Goal: Communication & Community: Answer question/provide support

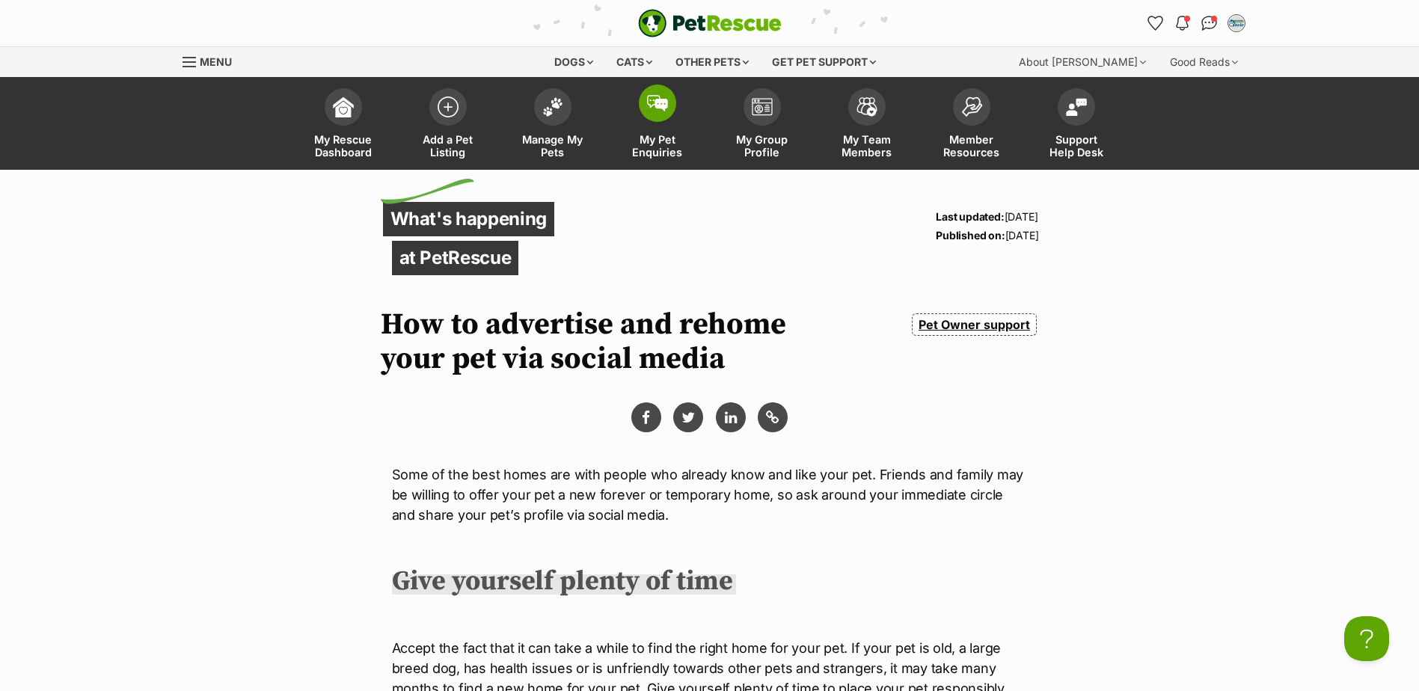
click at [647, 117] on span at bounding box center [657, 103] width 37 height 37
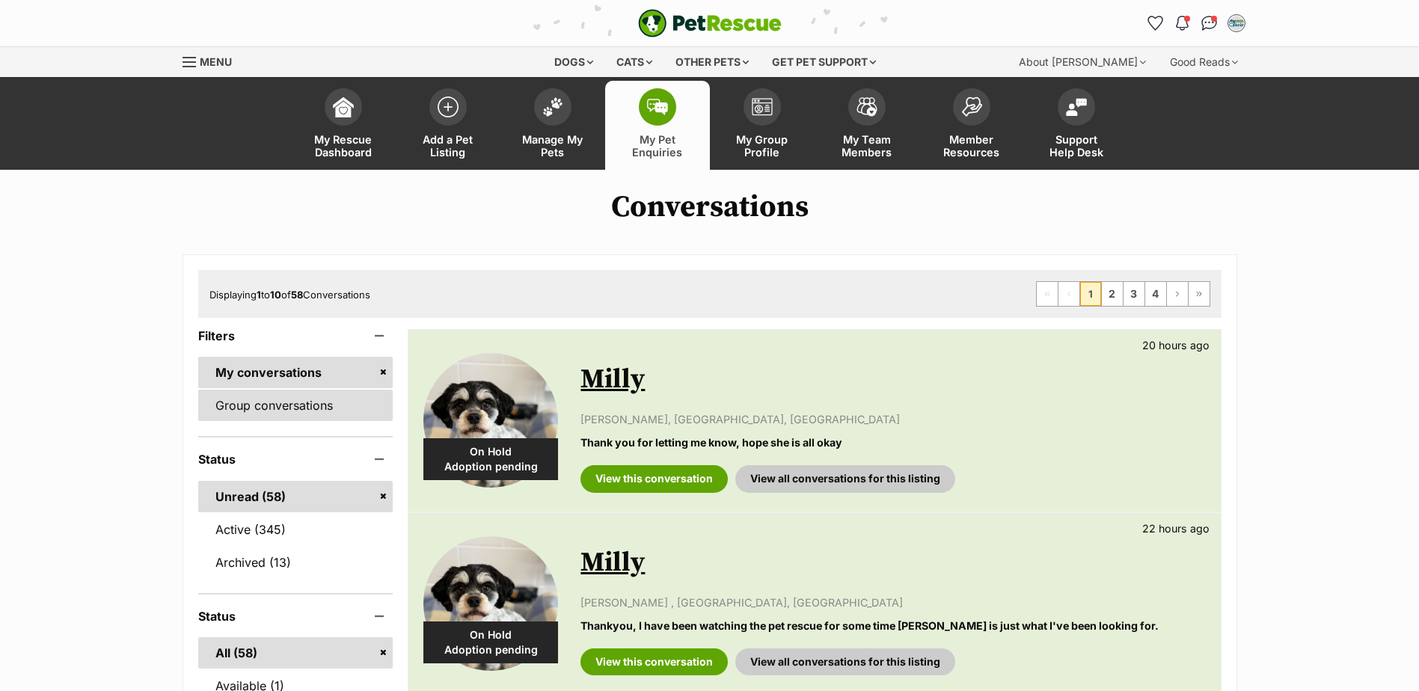
click at [325, 394] on link "Group conversations" at bounding box center [295, 405] width 195 height 31
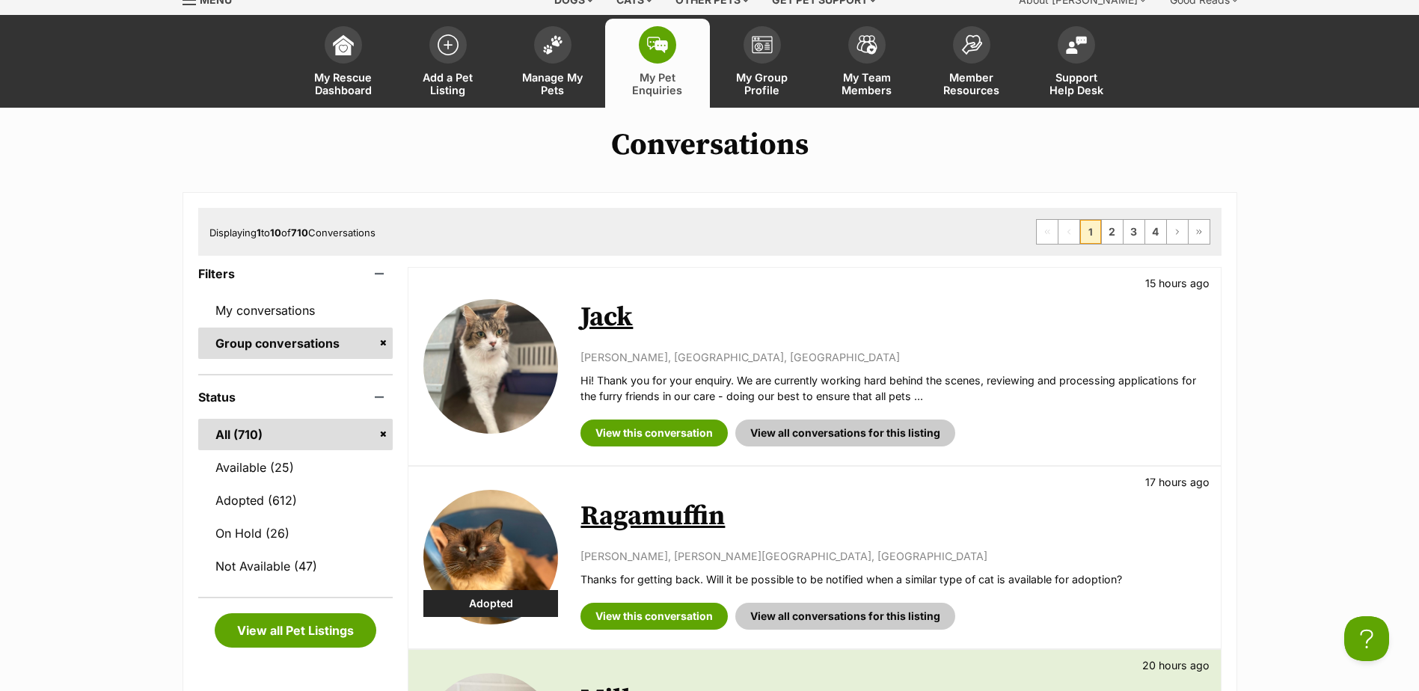
scroll to position [150, 0]
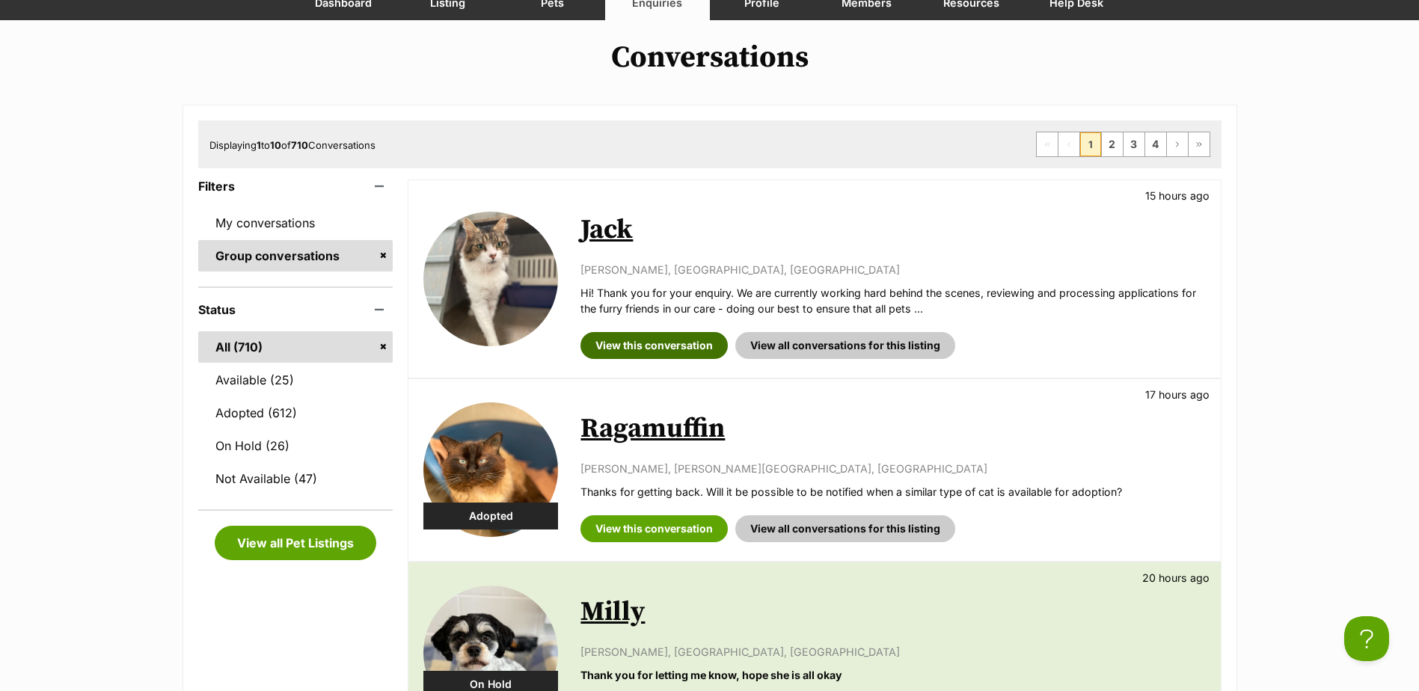
click at [691, 337] on link "View this conversation" at bounding box center [654, 345] width 147 height 27
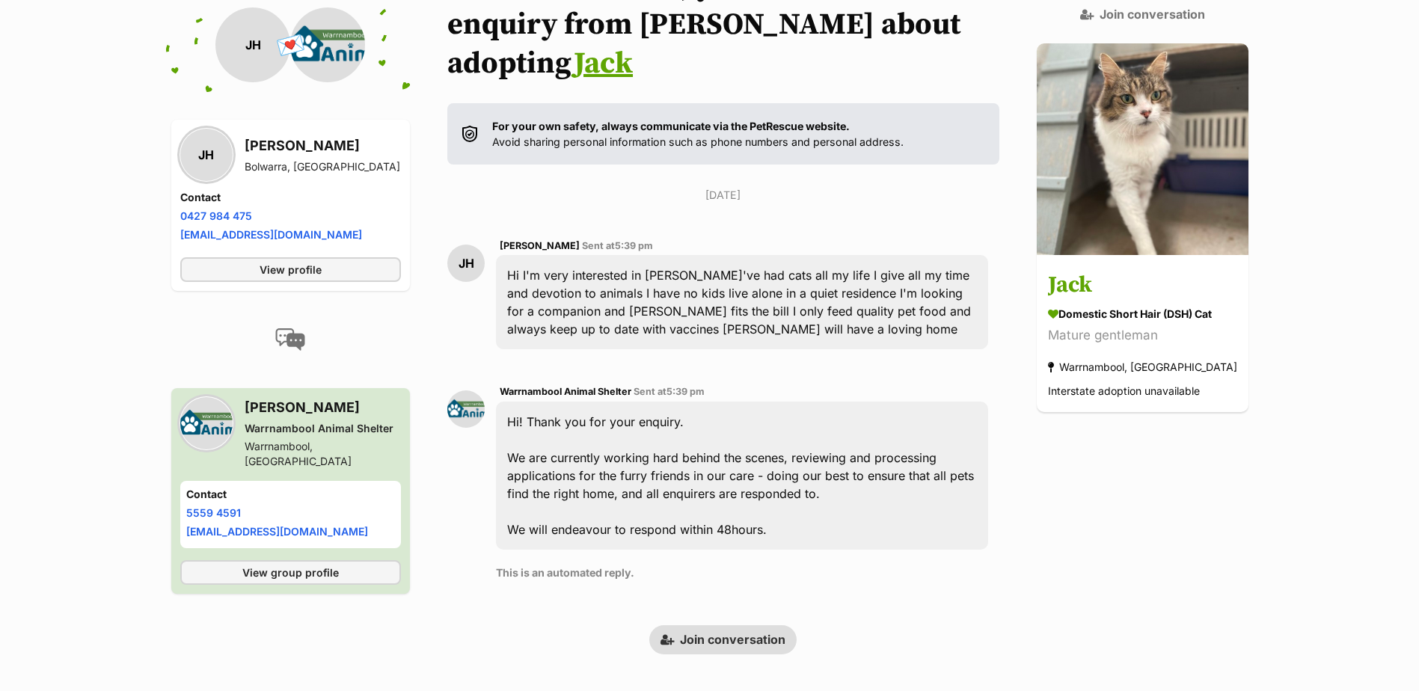
scroll to position [248, 0]
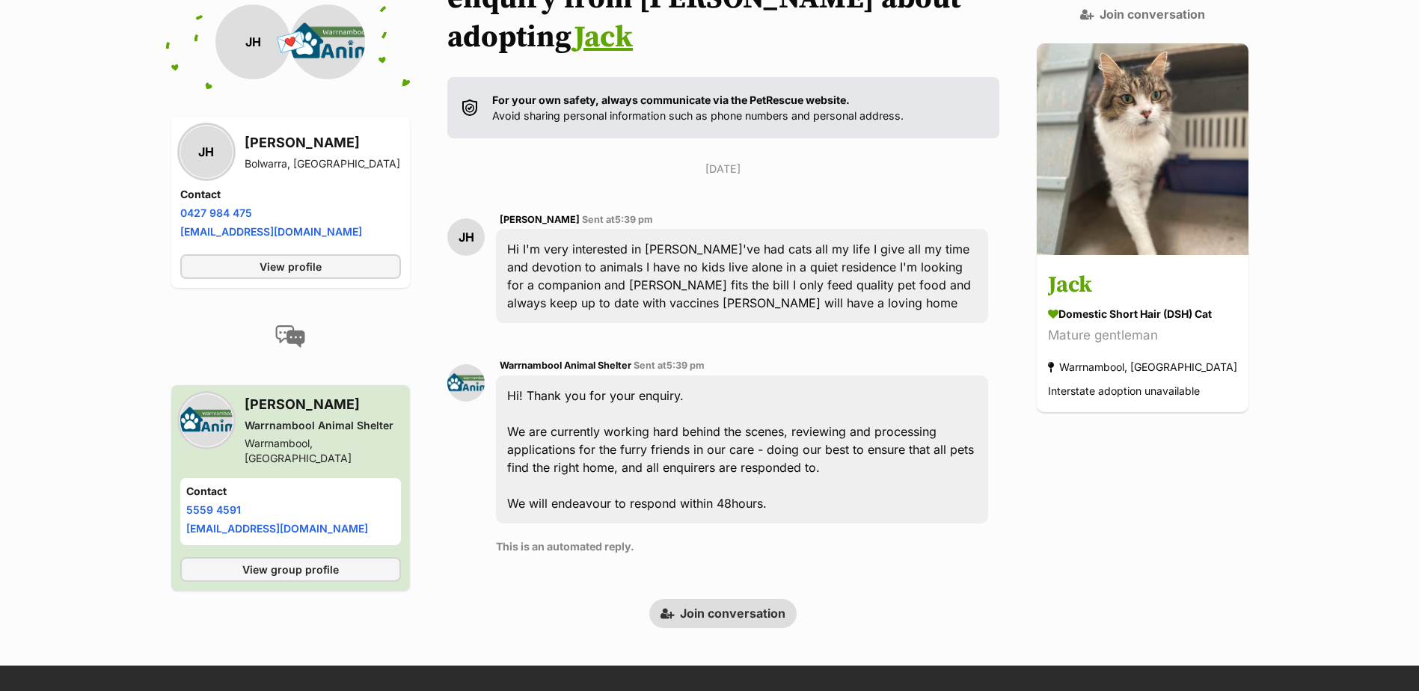
click at [736, 599] on link "Join conversation" at bounding box center [723, 613] width 147 height 28
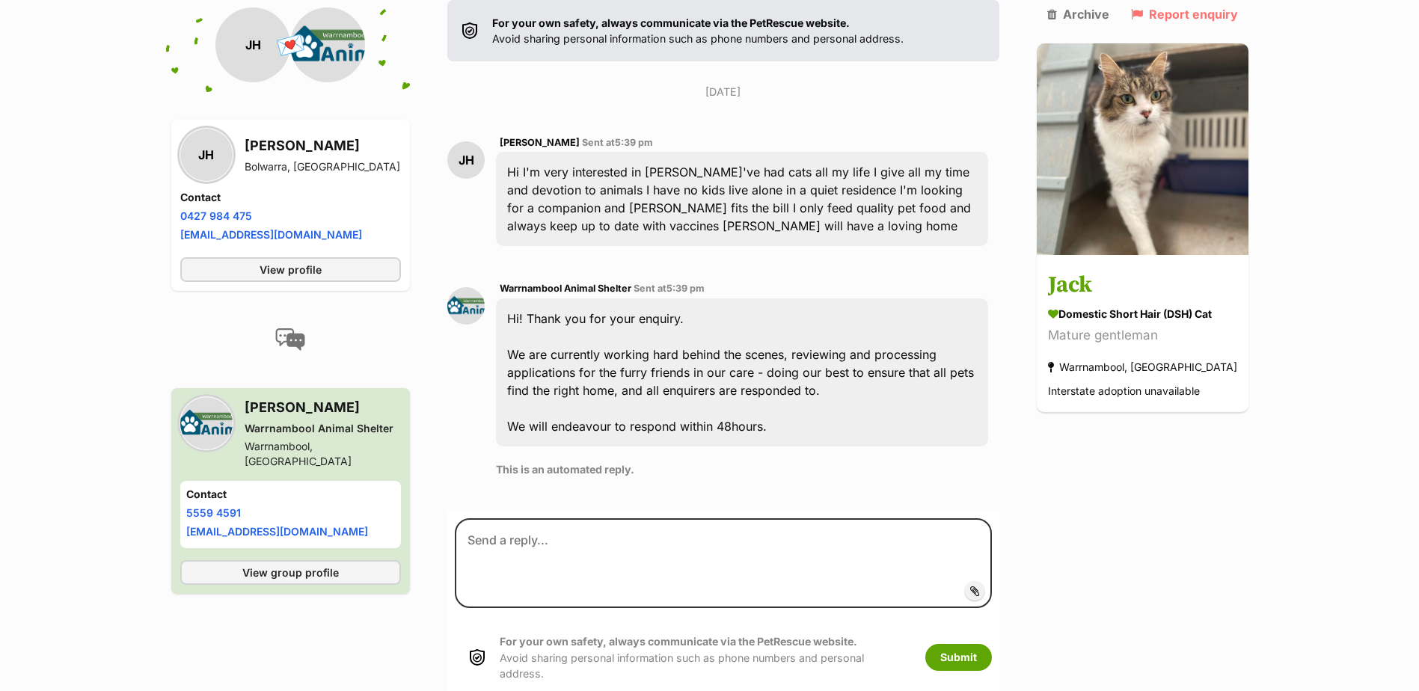
scroll to position [355, 0]
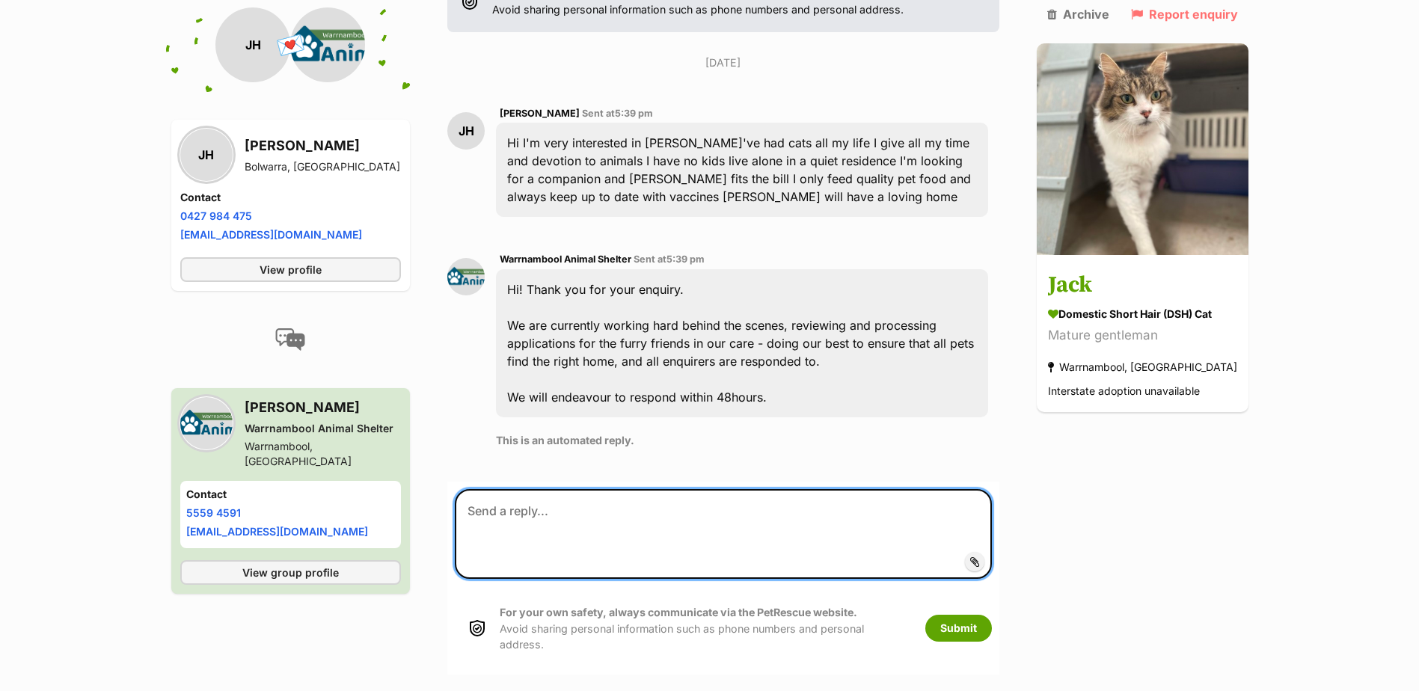
click at [660, 508] on textarea at bounding box center [723, 534] width 537 height 90
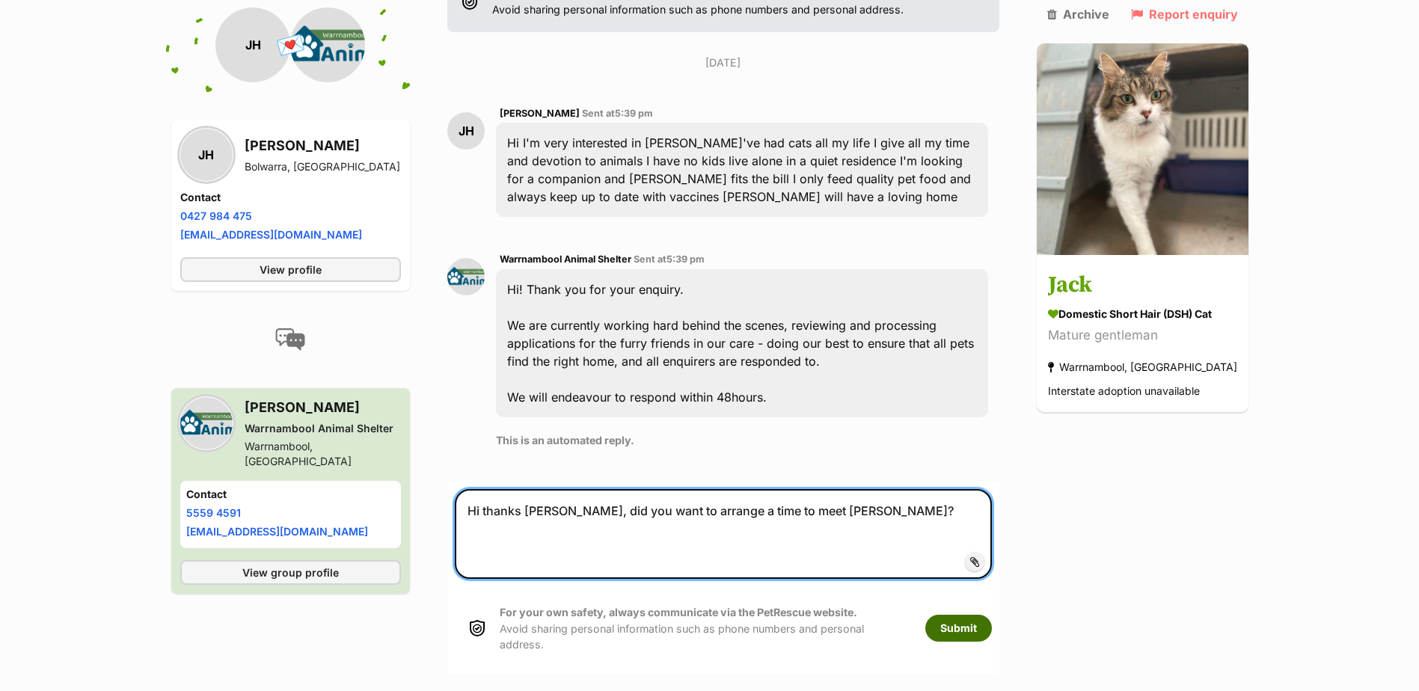
type textarea "Hi thanks [PERSON_NAME], did you want to arrange a time to meet [PERSON_NAME]?"
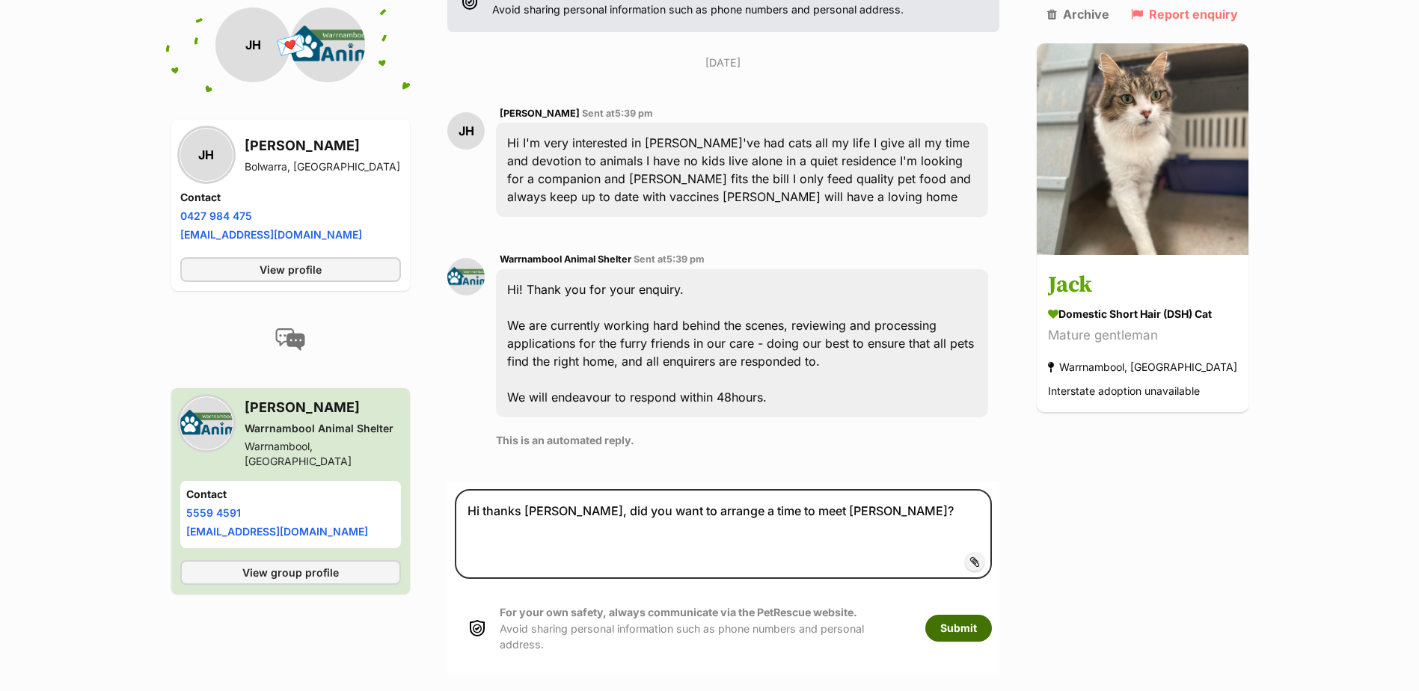
click at [992, 615] on button "Submit" at bounding box center [959, 628] width 67 height 27
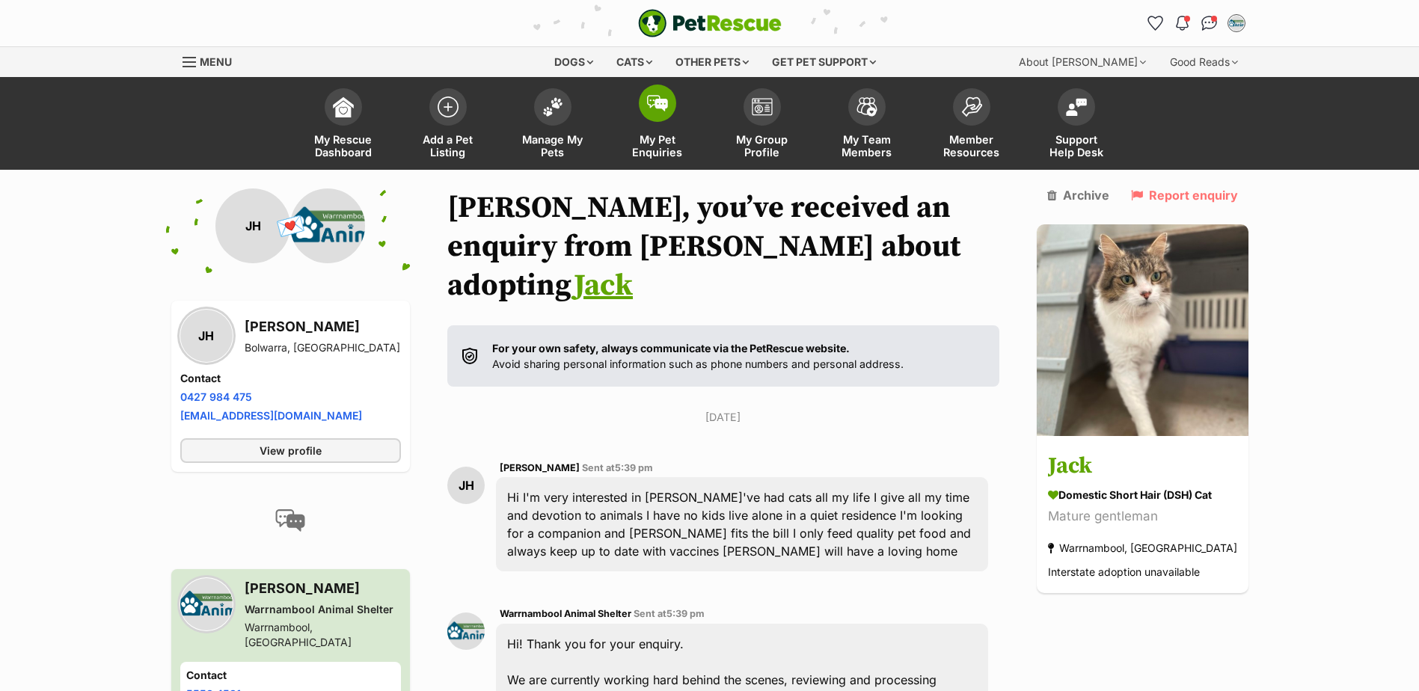
click at [646, 135] on span "My Pet Enquiries" at bounding box center [657, 145] width 67 height 25
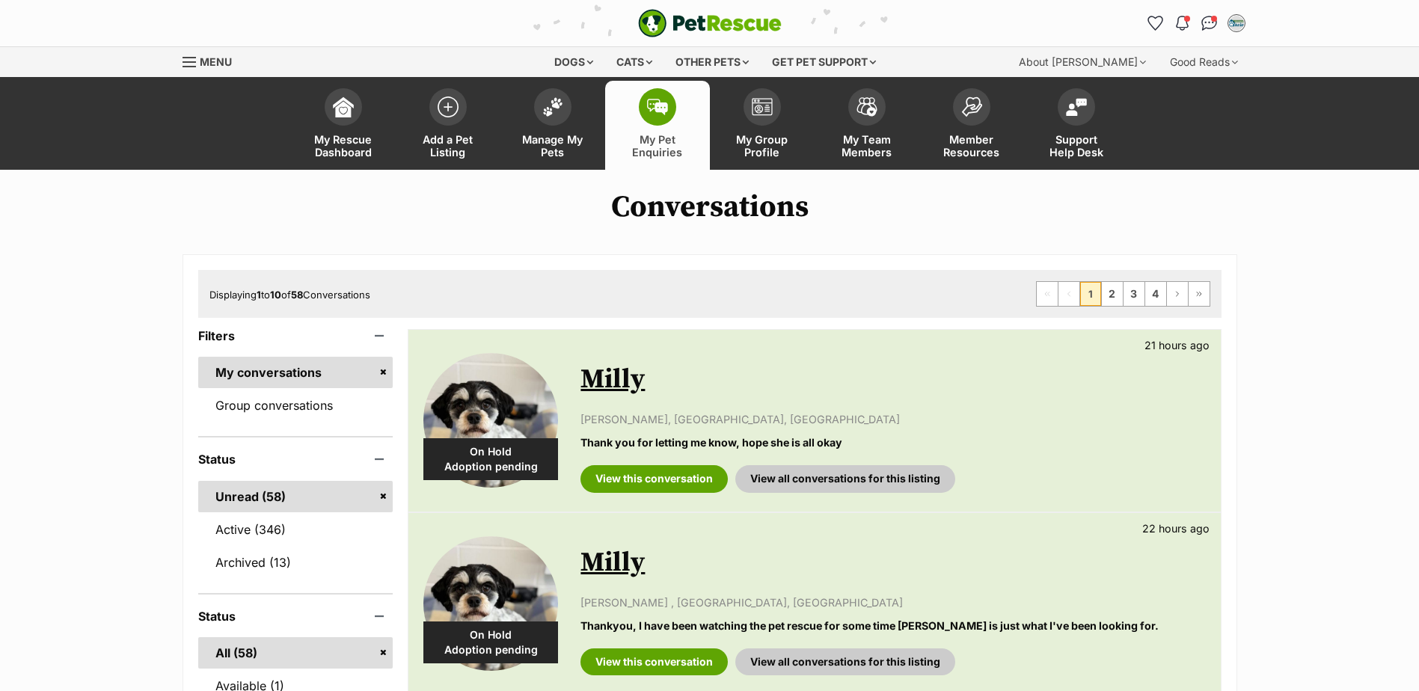
click at [322, 421] on link "Group conversations" at bounding box center [295, 405] width 195 height 31
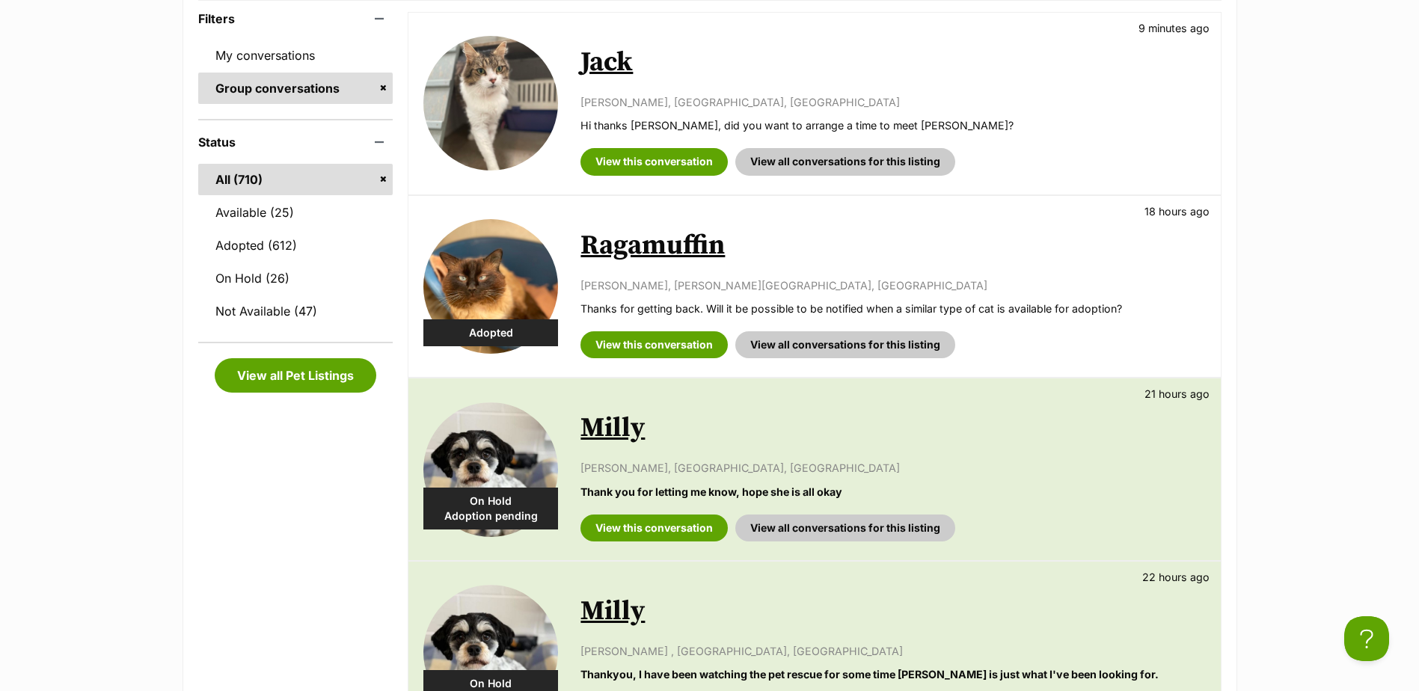
scroll to position [224, 0]
